Goal: Information Seeking & Learning: Learn about a topic

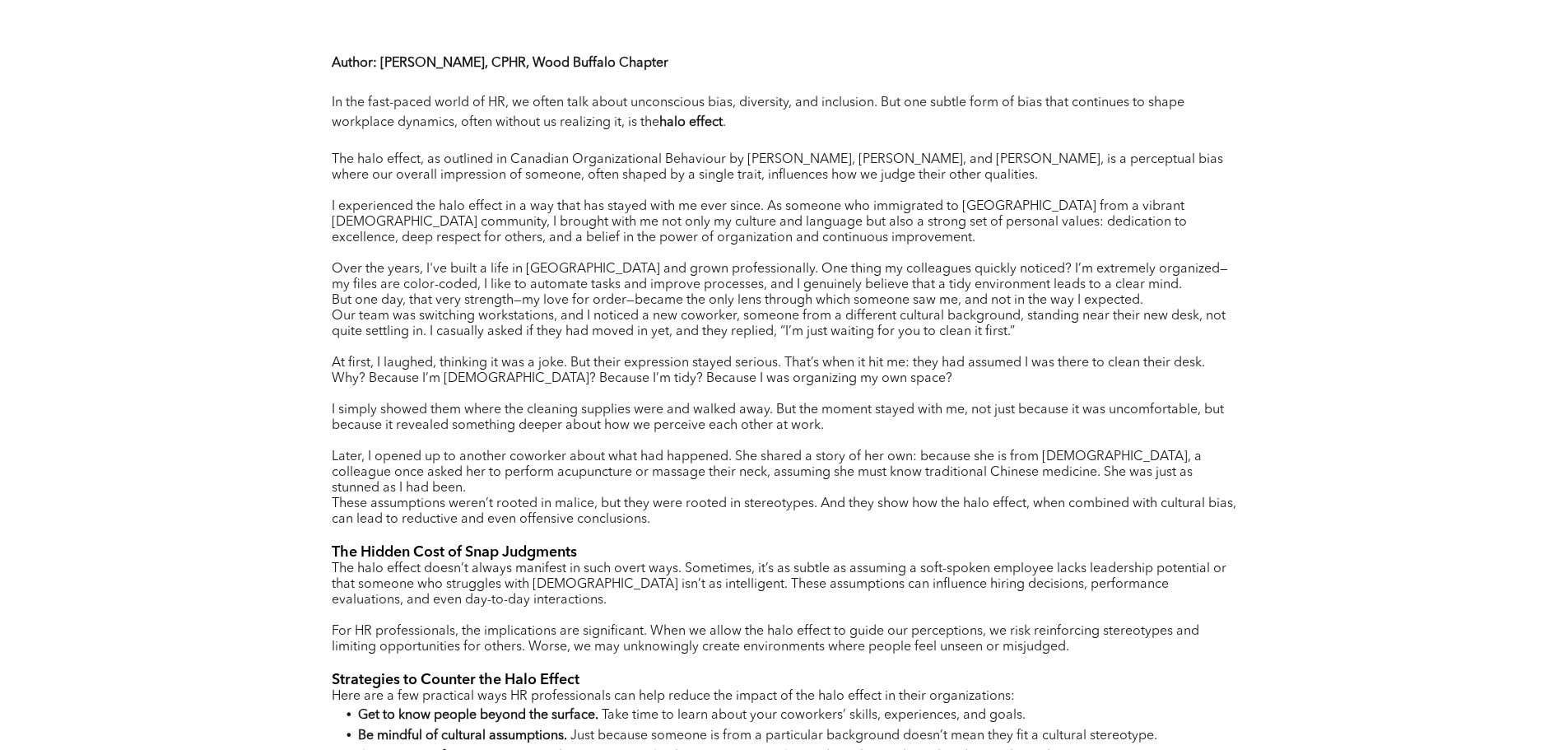
scroll to position [740, 0]
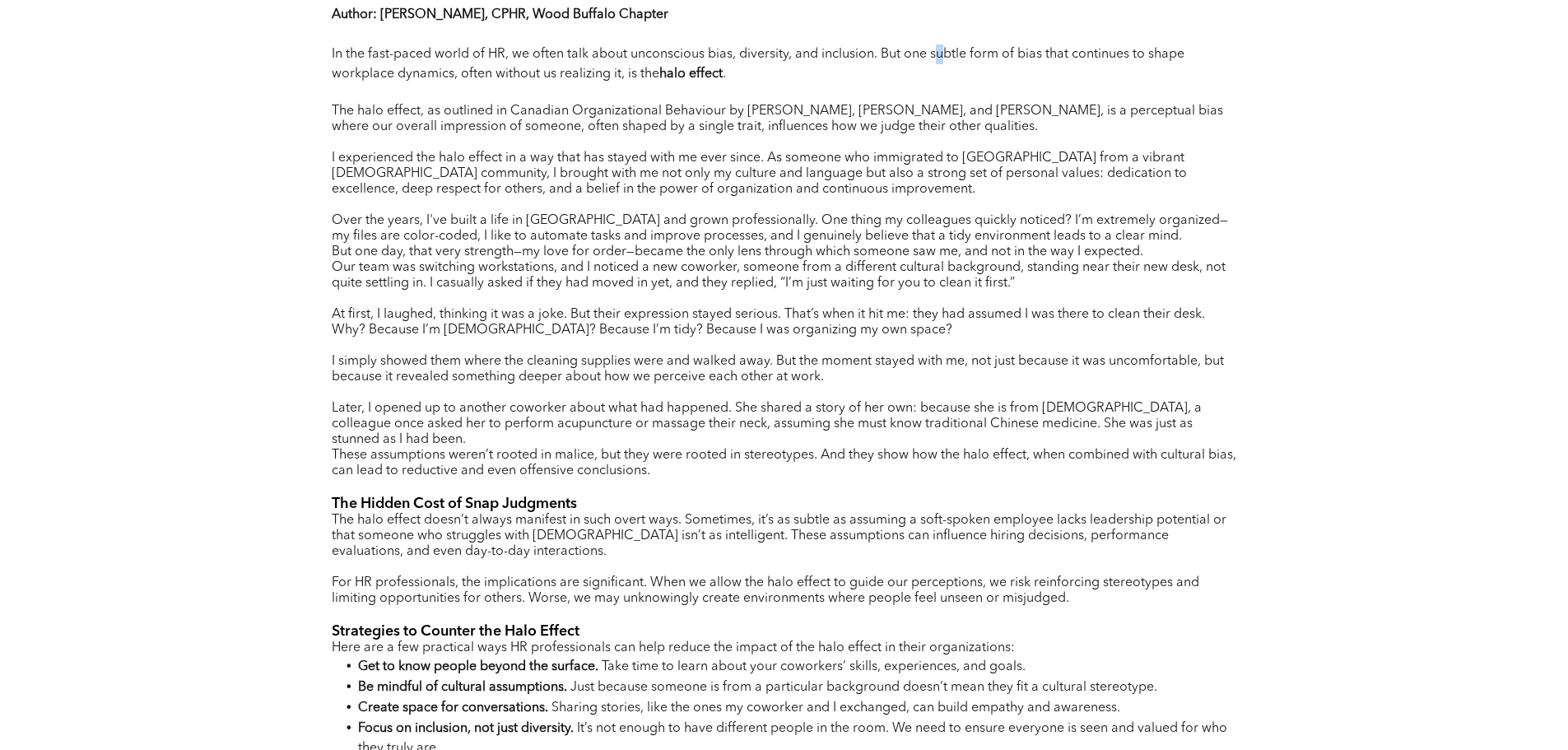
drag, startPoint x: 945, startPoint y: 53, endPoint x: 937, endPoint y: 66, distance: 15.3
click at [937, 66] on p "In the fast-paced world of HR, we often talk about unconscious bias, diversity,…" at bounding box center [784, 64] width 905 height 40
click at [279, 108] on div "Author : [PERSON_NAME], CPHR, Wood Buffalo Chapter In the fast-paced world of H…" at bounding box center [784, 495] width 1568 height 1131
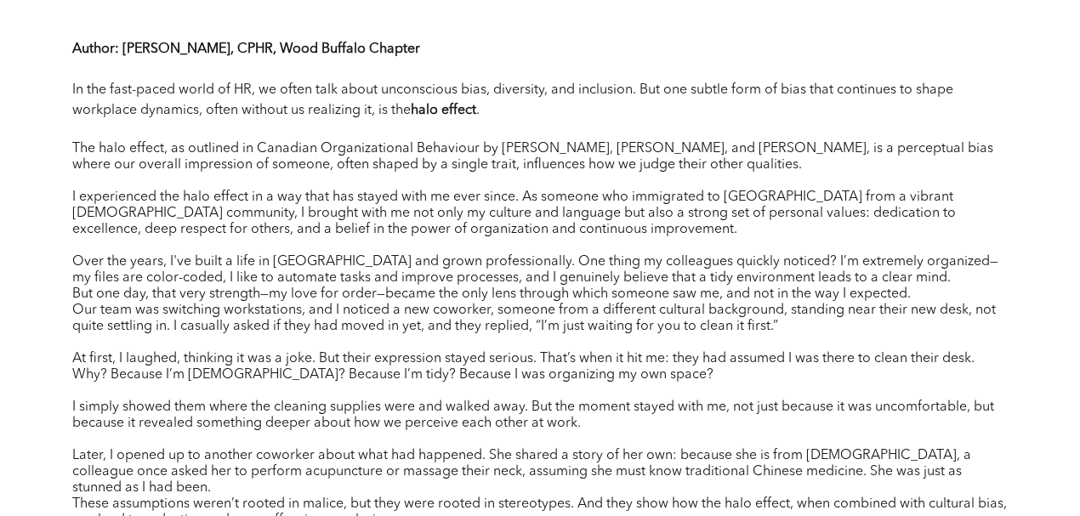
scroll to position [788, 0]
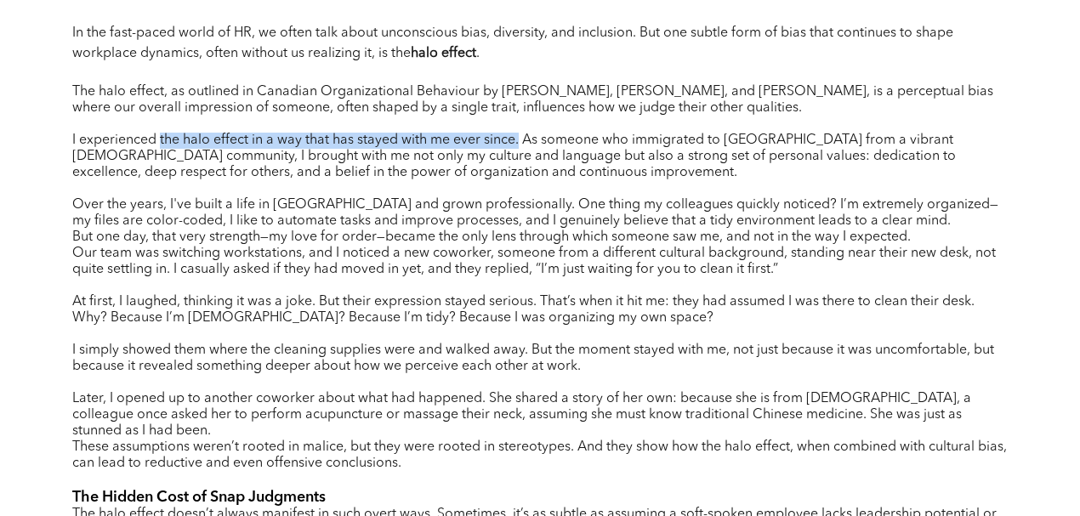
drag, startPoint x: 162, startPoint y: 138, endPoint x: 519, endPoint y: 141, distance: 357.1
click at [519, 141] on span "I experienced the halo effect in a way that has stayed with me ever since. As s…" at bounding box center [513, 156] width 883 height 46
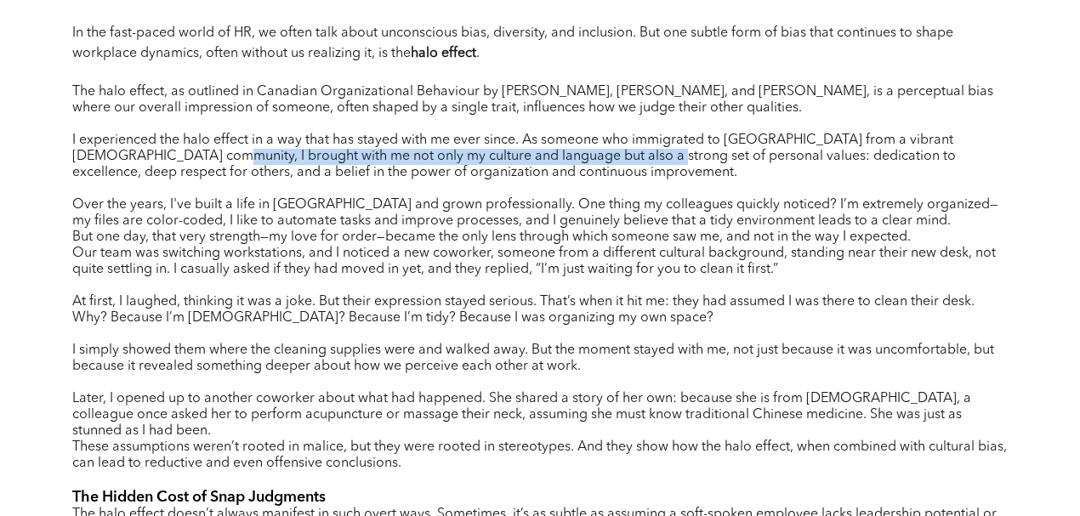
drag, startPoint x: 160, startPoint y: 160, endPoint x: 593, endPoint y: 153, distance: 433.7
click at [593, 153] on span "I experienced the halo effect in a way that has stayed with me ever since. As s…" at bounding box center [513, 156] width 883 height 46
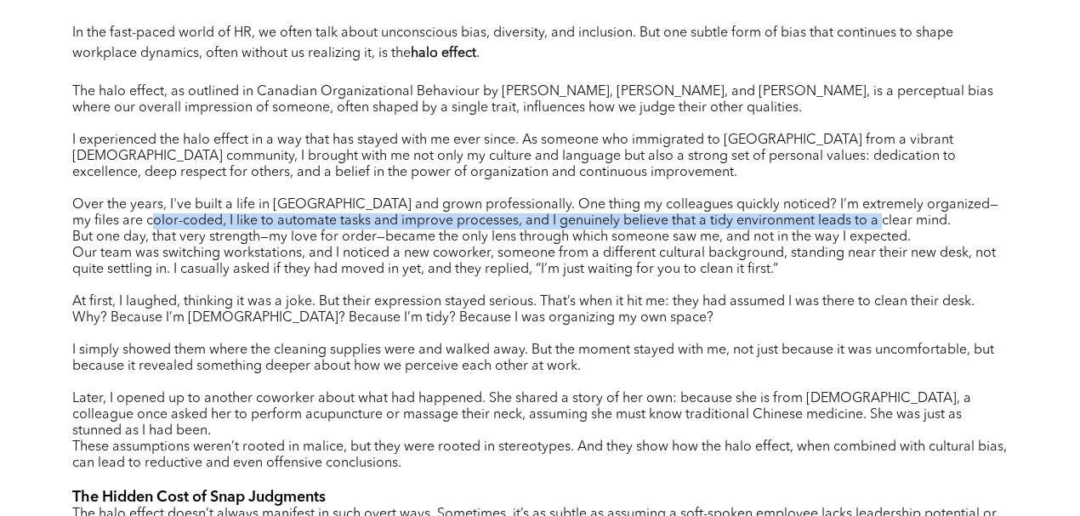
drag, startPoint x: 151, startPoint y: 221, endPoint x: 801, endPoint y: 230, distance: 649.7
click at [874, 223] on span "Over the years, I've built a life in [GEOGRAPHIC_DATA] and grown professionally…" at bounding box center [535, 213] width 926 height 30
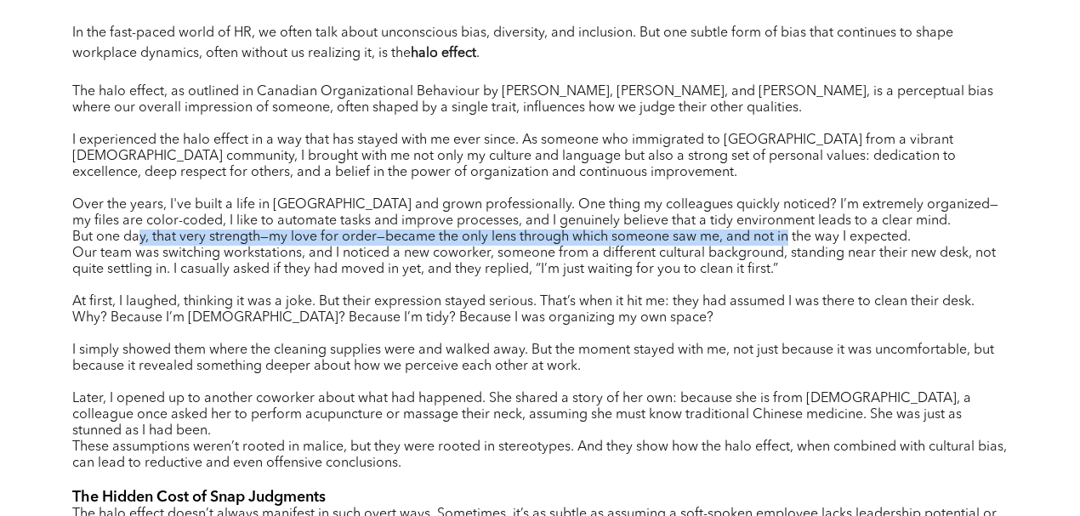
drag, startPoint x: 143, startPoint y: 240, endPoint x: 790, endPoint y: 247, distance: 647.1
click at [790, 244] on span "But one day, that very strength—my love for order—became the only lens through …" at bounding box center [491, 237] width 838 height 14
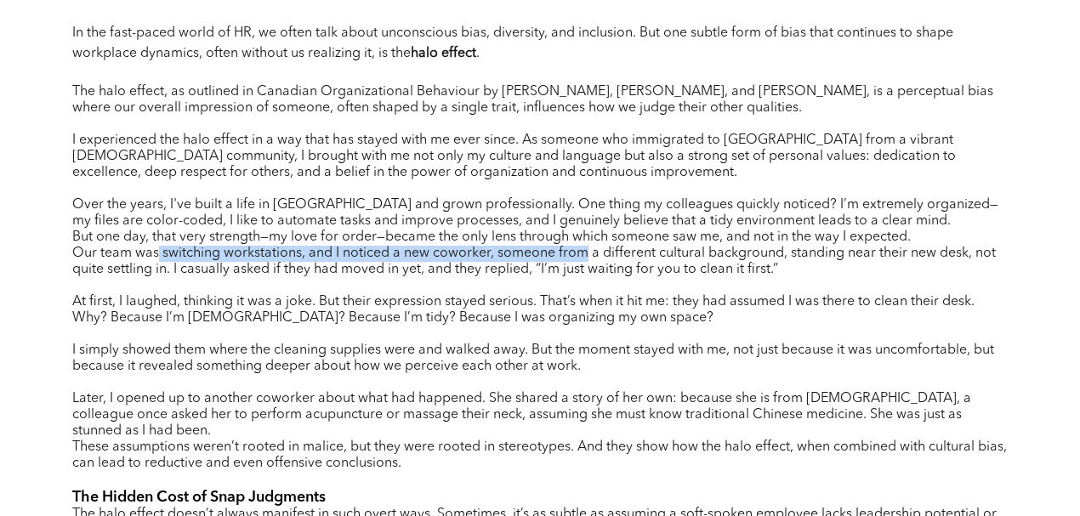
drag, startPoint x: 158, startPoint y: 259, endPoint x: 582, endPoint y: 264, distance: 424.3
click at [582, 264] on span "Our team was switching workstations, and I noticed a new coworker, someone from…" at bounding box center [533, 262] width 923 height 30
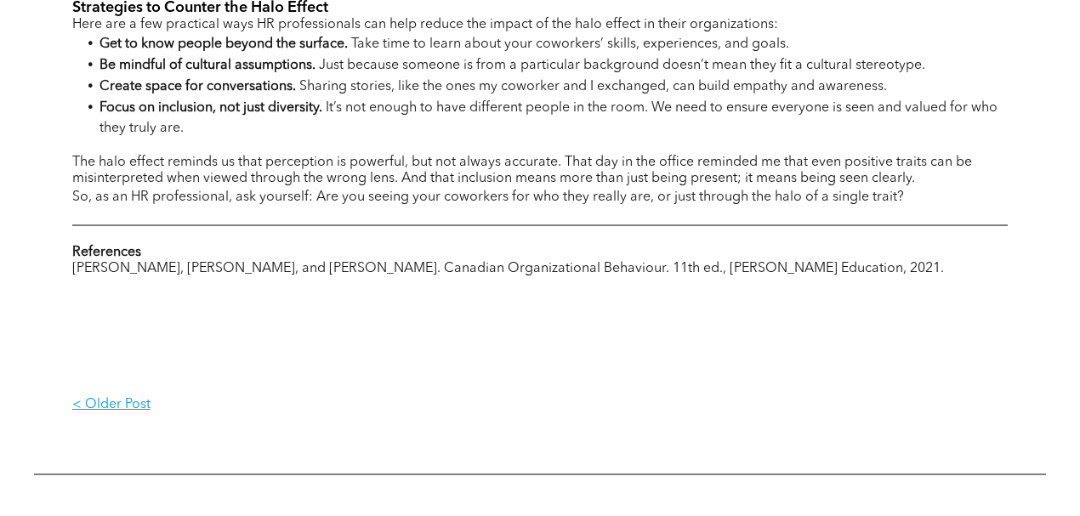
scroll to position [1411, 0]
